Goal: Task Accomplishment & Management: Complete application form

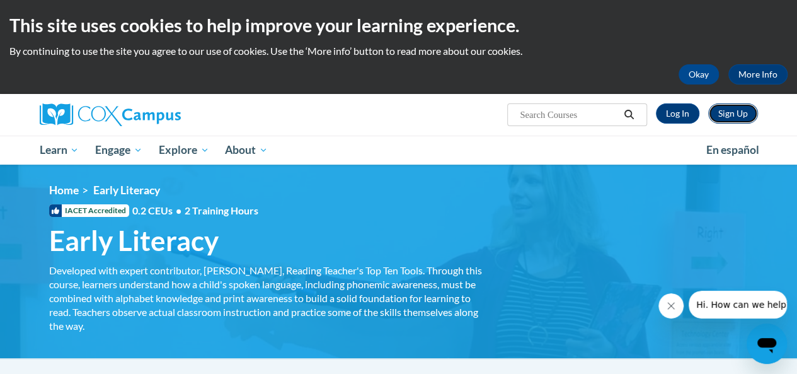
click at [731, 112] on link "Sign Up" at bounding box center [733, 113] width 50 height 20
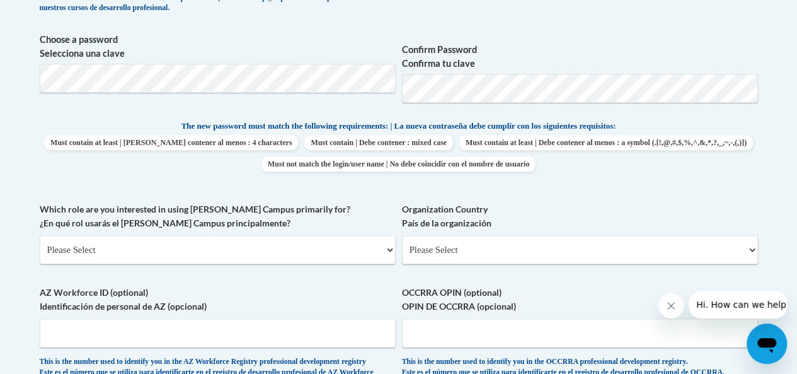
scroll to position [567, 0]
